Goal: Task Accomplishment & Management: Manage account settings

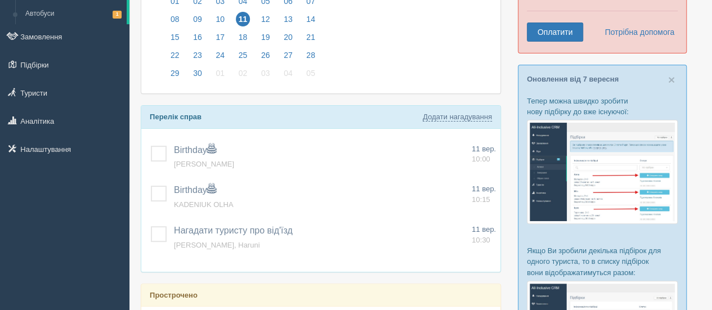
scroll to position [124, 0]
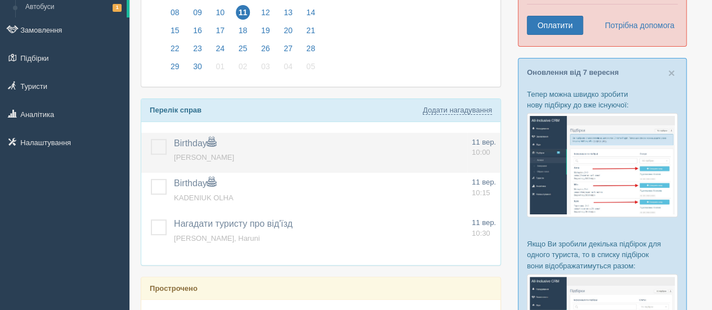
click at [151, 139] on label at bounding box center [151, 139] width 0 height 0
click at [0, 0] on input "checkbox" at bounding box center [0, 0] width 0 height 0
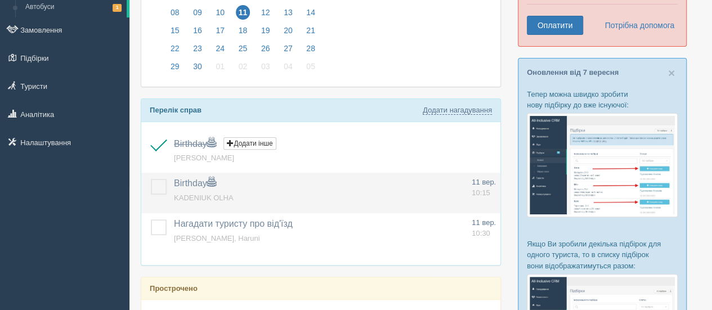
click at [151, 179] on label at bounding box center [151, 179] width 0 height 0
click at [0, 0] on input "checkbox" at bounding box center [0, 0] width 0 height 0
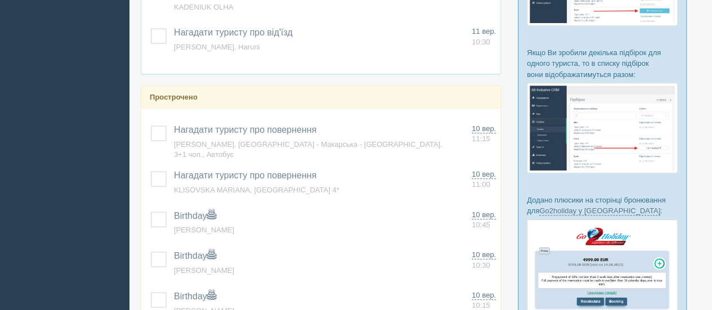
scroll to position [362, 0]
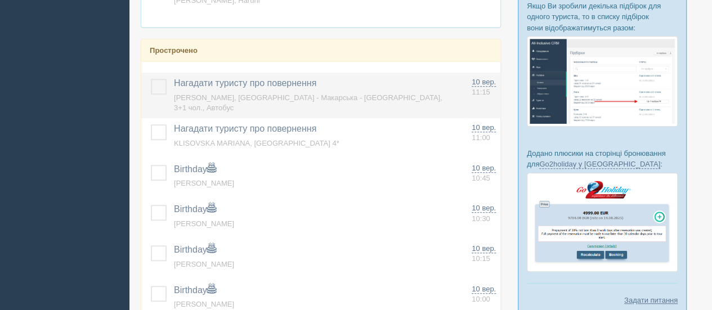
click at [151, 79] on label at bounding box center [151, 79] width 0 height 0
click at [0, 0] on input "checkbox" at bounding box center [0, 0] width 0 height 0
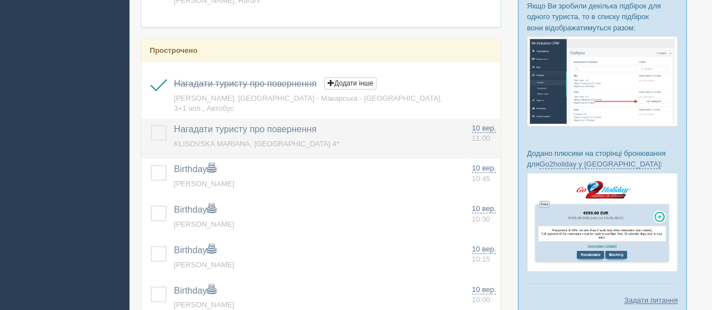
click at [151, 125] on label at bounding box center [151, 125] width 0 height 0
click at [0, 0] on input "checkbox" at bounding box center [0, 0] width 0 height 0
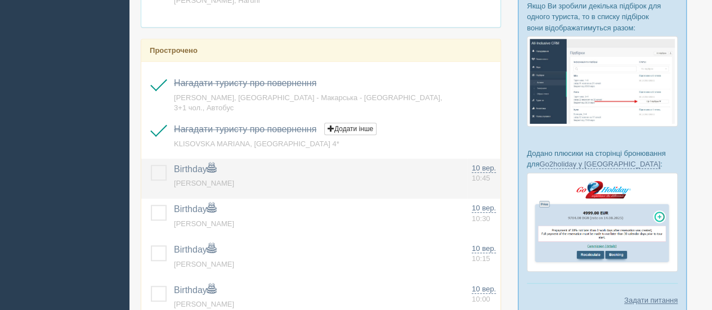
click at [151, 165] on label at bounding box center [151, 165] width 0 height 0
click at [0, 0] on input "checkbox" at bounding box center [0, 0] width 0 height 0
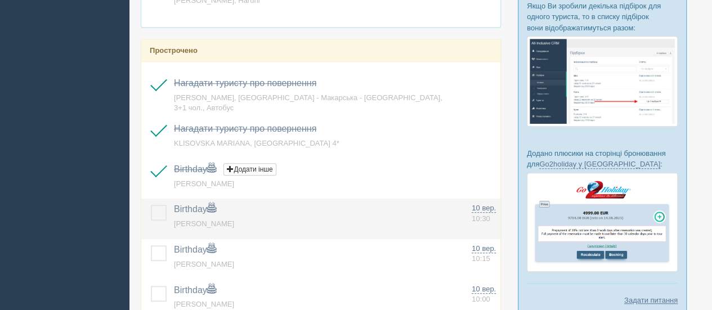
click at [151, 205] on label at bounding box center [151, 205] width 0 height 0
click at [0, 0] on input "checkbox" at bounding box center [0, 0] width 0 height 0
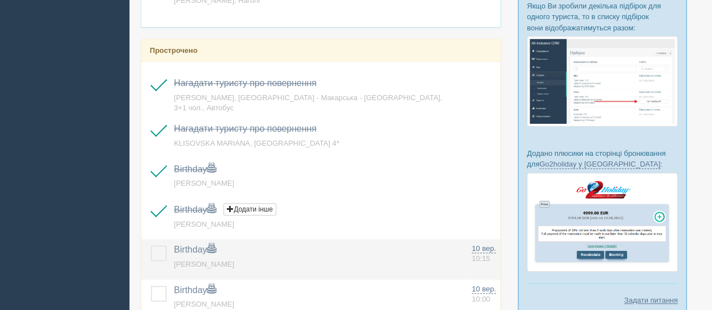
click at [151, 245] on label at bounding box center [151, 245] width 0 height 0
click at [0, 0] on input "checkbox" at bounding box center [0, 0] width 0 height 0
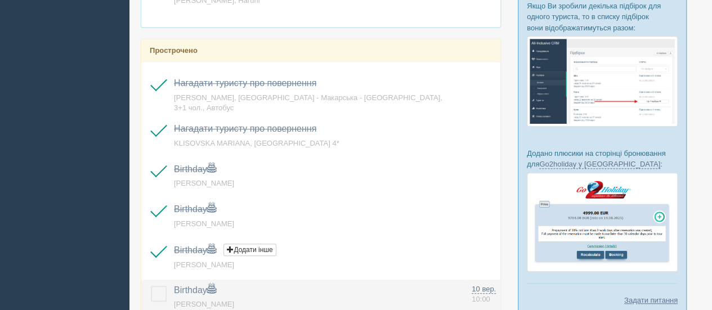
click at [151, 286] on label at bounding box center [151, 286] width 0 height 0
click at [0, 0] on input "checkbox" at bounding box center [0, 0] width 0 height 0
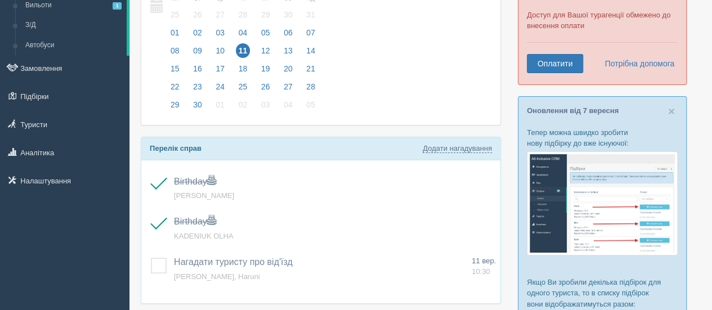
scroll to position [123, 0]
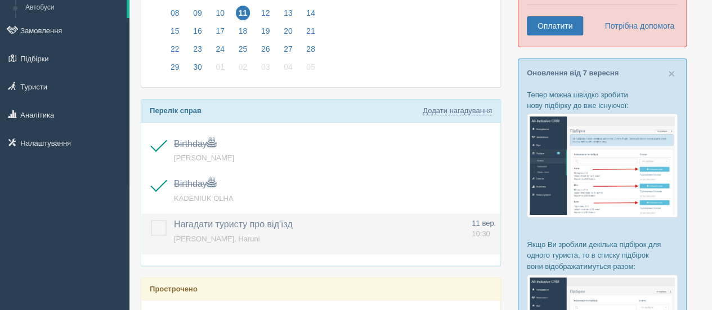
click at [151, 220] on label at bounding box center [151, 220] width 0 height 0
click at [0, 0] on input "checkbox" at bounding box center [0, 0] width 0 height 0
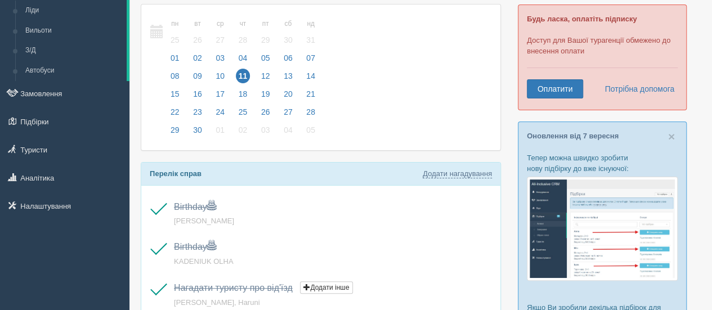
scroll to position [0, 0]
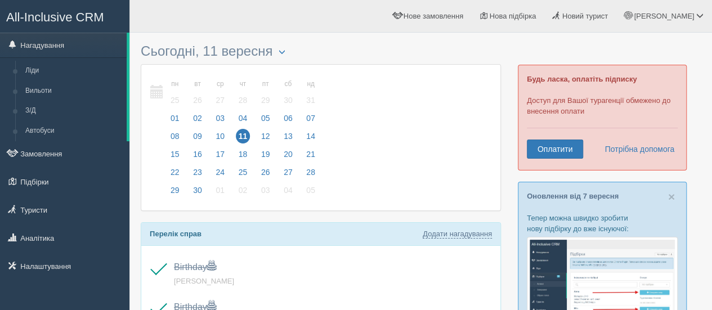
click at [53, 14] on span "All-Inclusive CRM" at bounding box center [55, 17] width 98 height 14
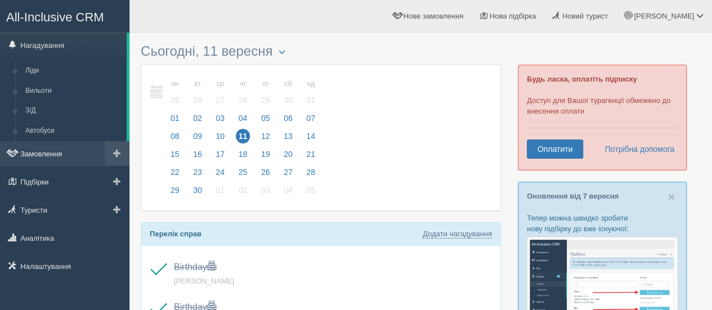
click at [47, 159] on link "Замовлення" at bounding box center [64, 153] width 129 height 25
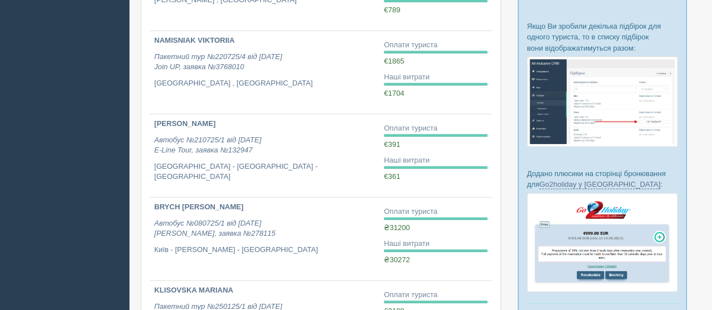
scroll to position [343, 0]
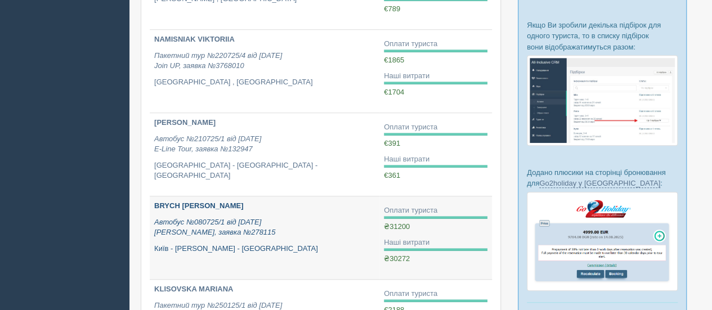
click at [189, 205] on b "BRYCH MYKOLA" at bounding box center [198, 205] width 89 height 8
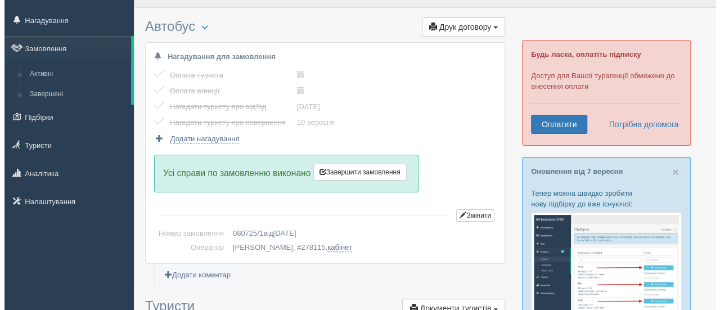
scroll to position [14, 0]
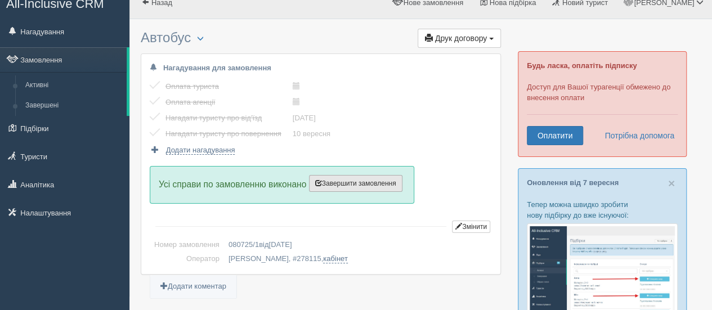
click at [376, 177] on button "Завершити замовлення Активувати замовлення" at bounding box center [355, 183] width 93 height 17
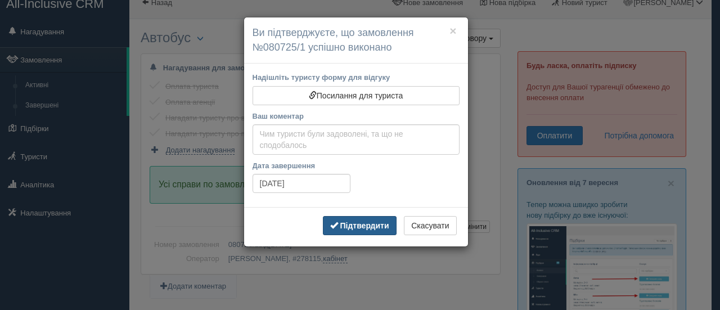
click at [355, 226] on b "Підтвердити" at bounding box center [364, 225] width 49 height 9
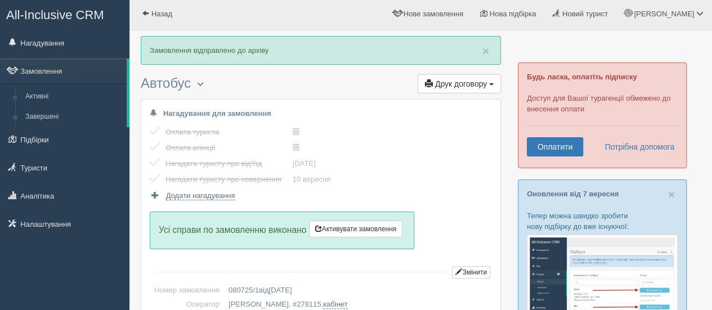
scroll to position [0, 0]
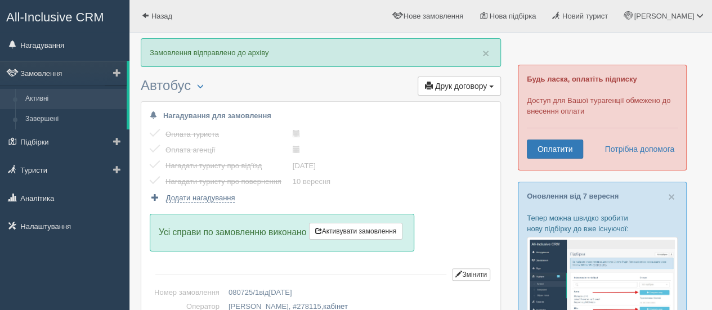
click at [69, 93] on link "Активні" at bounding box center [73, 99] width 106 height 20
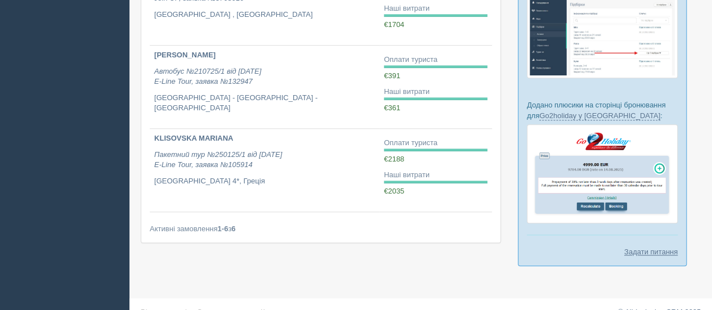
scroll to position [412, 0]
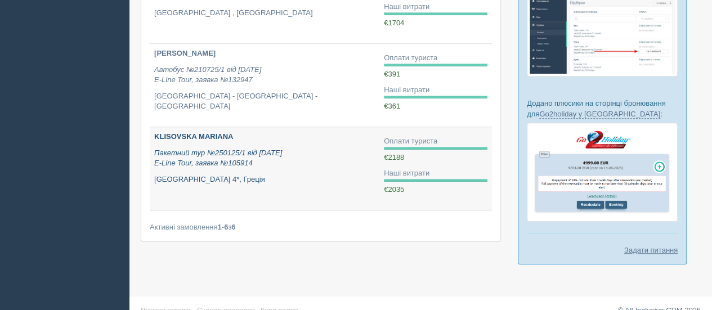
click at [186, 129] on link "KLISOVSKA MARIANA Пакетний тур №250125/1 від 25.01.2025 E-Line Tour, заявка №10…" at bounding box center [265, 168] width 230 height 83
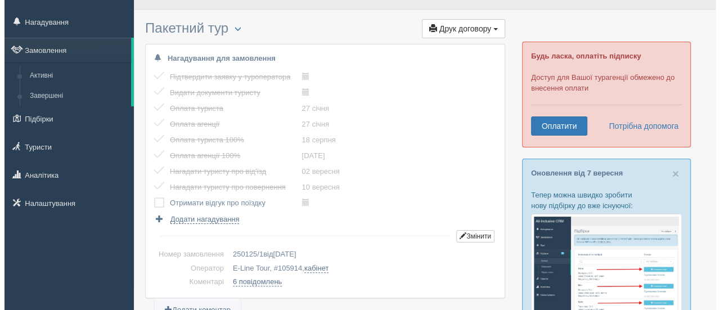
scroll to position [53, 0]
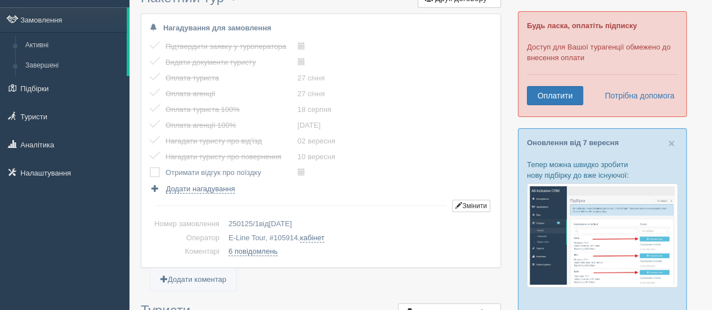
click at [150, 167] on label at bounding box center [150, 167] width 0 height 0
click at [0, 0] on input "checkbox" at bounding box center [0, 0] width 0 height 0
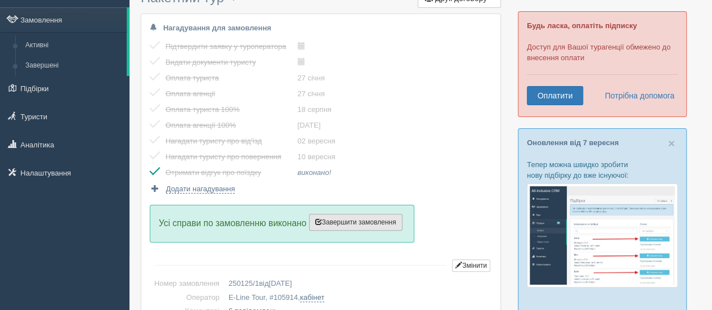
click at [359, 220] on span "Завершити замовлення" at bounding box center [355, 222] width 81 height 8
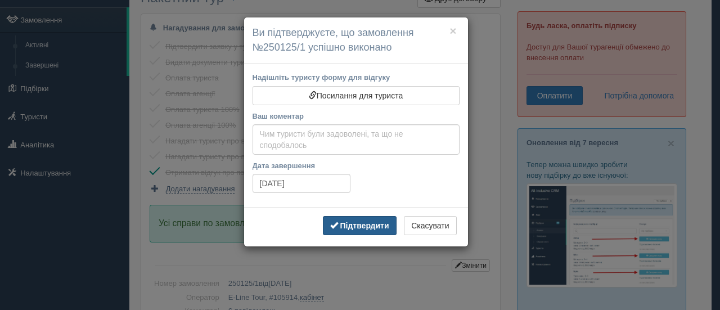
click at [353, 223] on b "Підтвердити" at bounding box center [364, 225] width 49 height 9
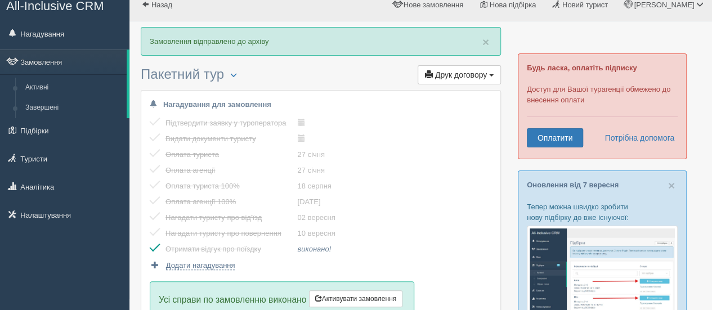
scroll to position [0, 0]
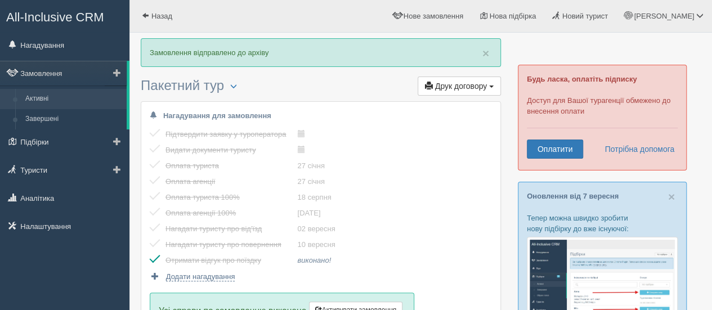
click at [44, 101] on link "Активні" at bounding box center [73, 99] width 106 height 20
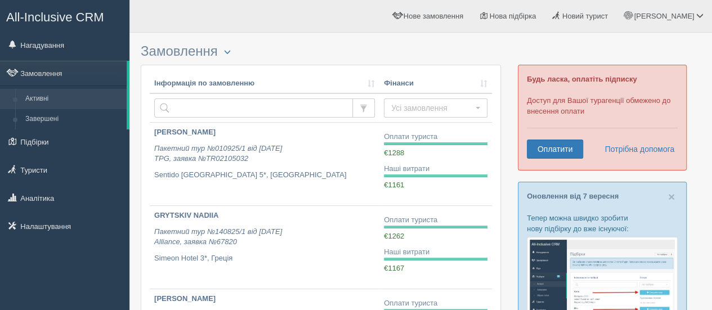
click at [99, 16] on span "All-Inclusive CRM" at bounding box center [55, 17] width 98 height 14
